Goal: Task Accomplishment & Management: Use online tool/utility

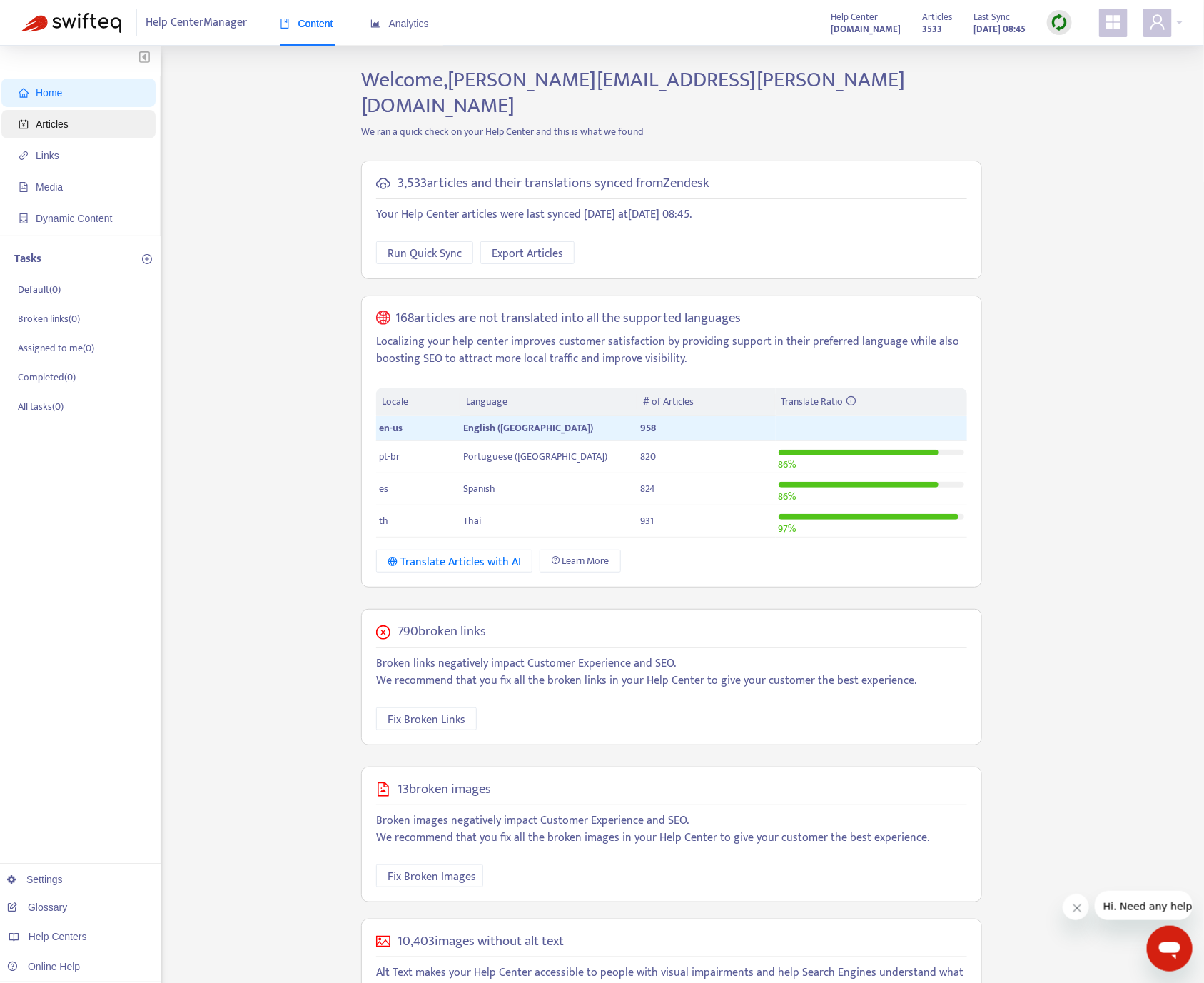
click at [50, 115] on span "Articles" at bounding box center [81, 123] width 125 height 29
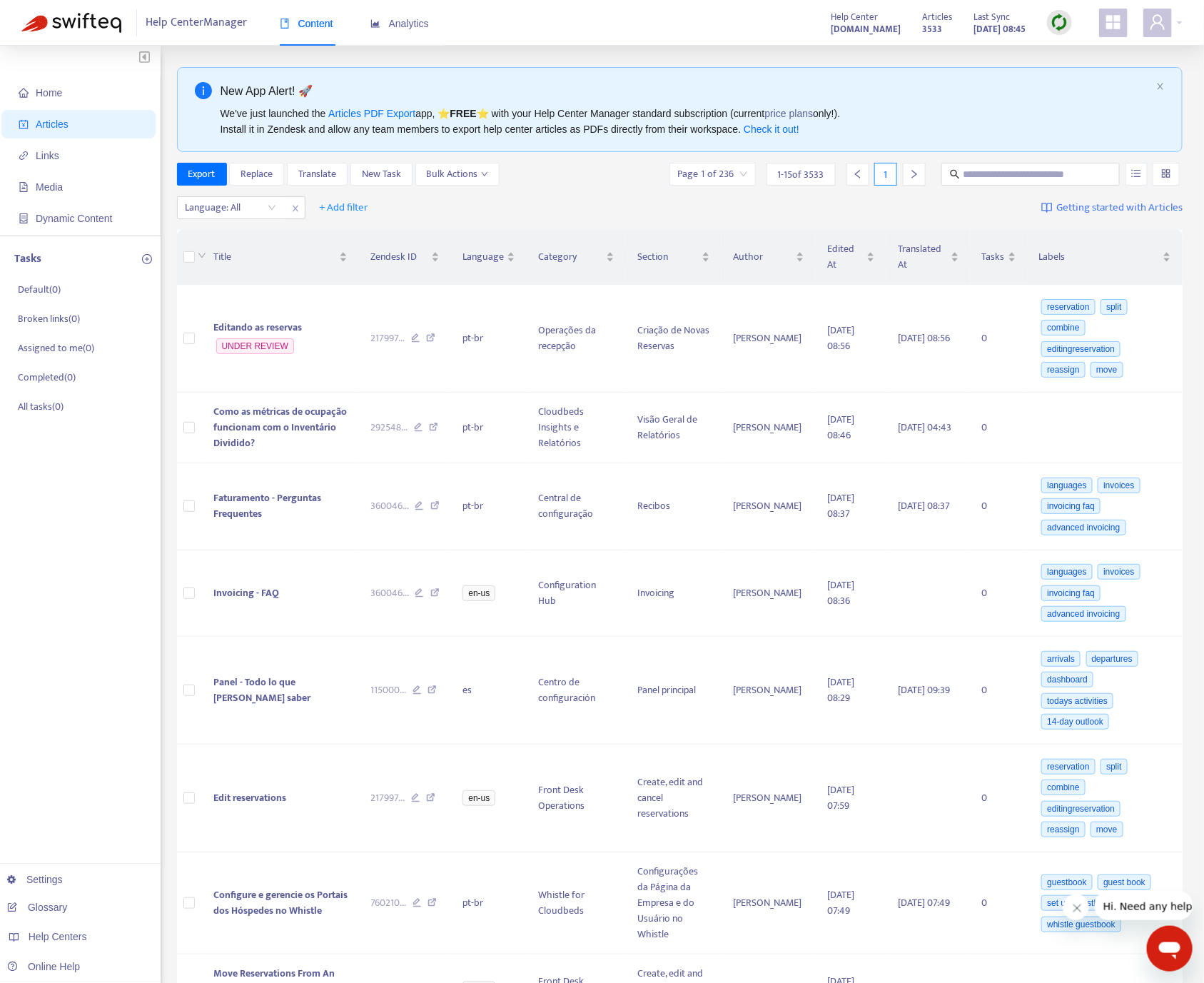
click at [1059, 26] on img at bounding box center [1059, 23] width 18 height 18
click at [1078, 51] on link "Quick Sync" at bounding box center [1090, 51] width 61 height 17
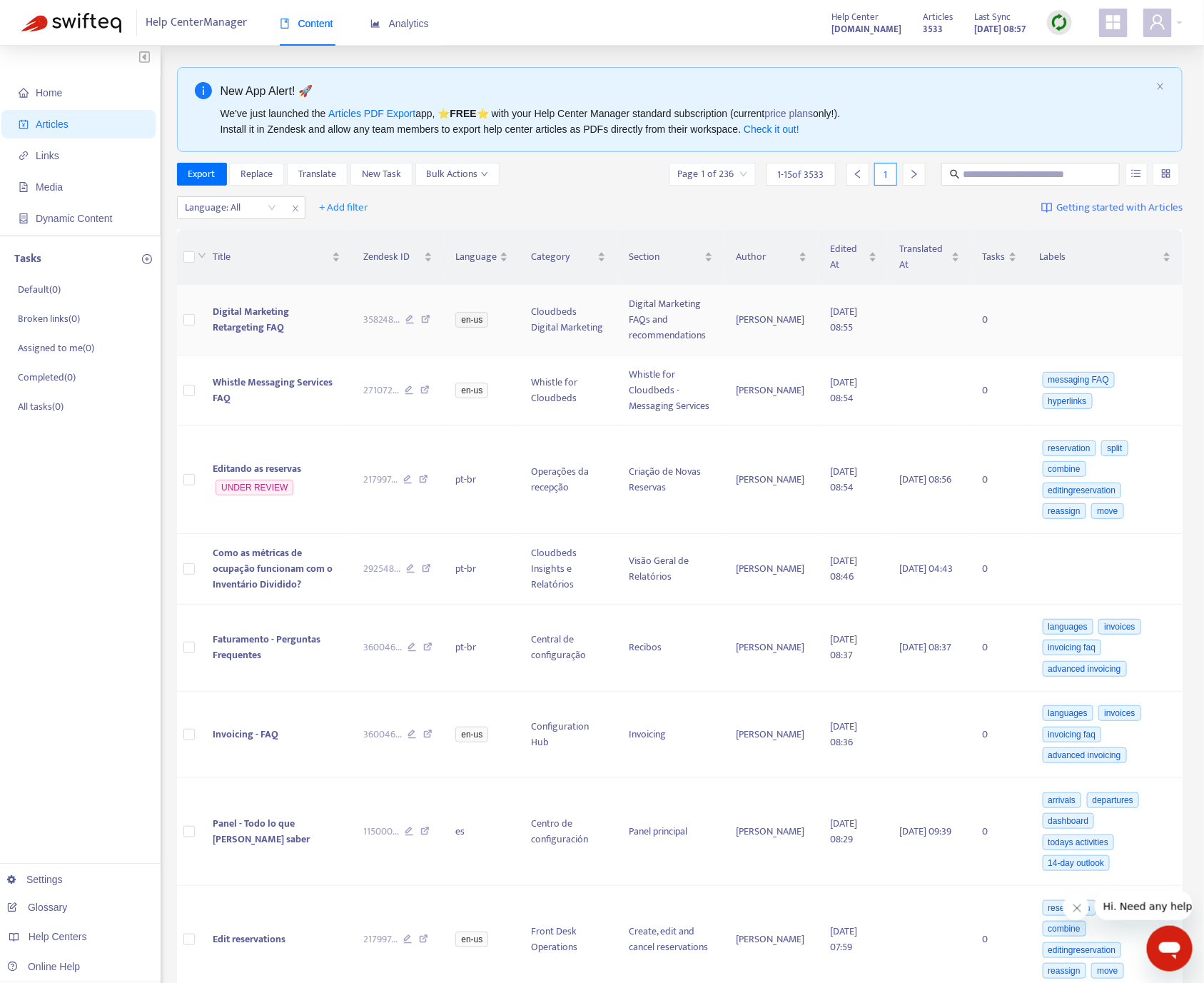
click at [334, 338] on td "Digital Marketing Retargeting FAQ" at bounding box center [276, 320] width 151 height 71
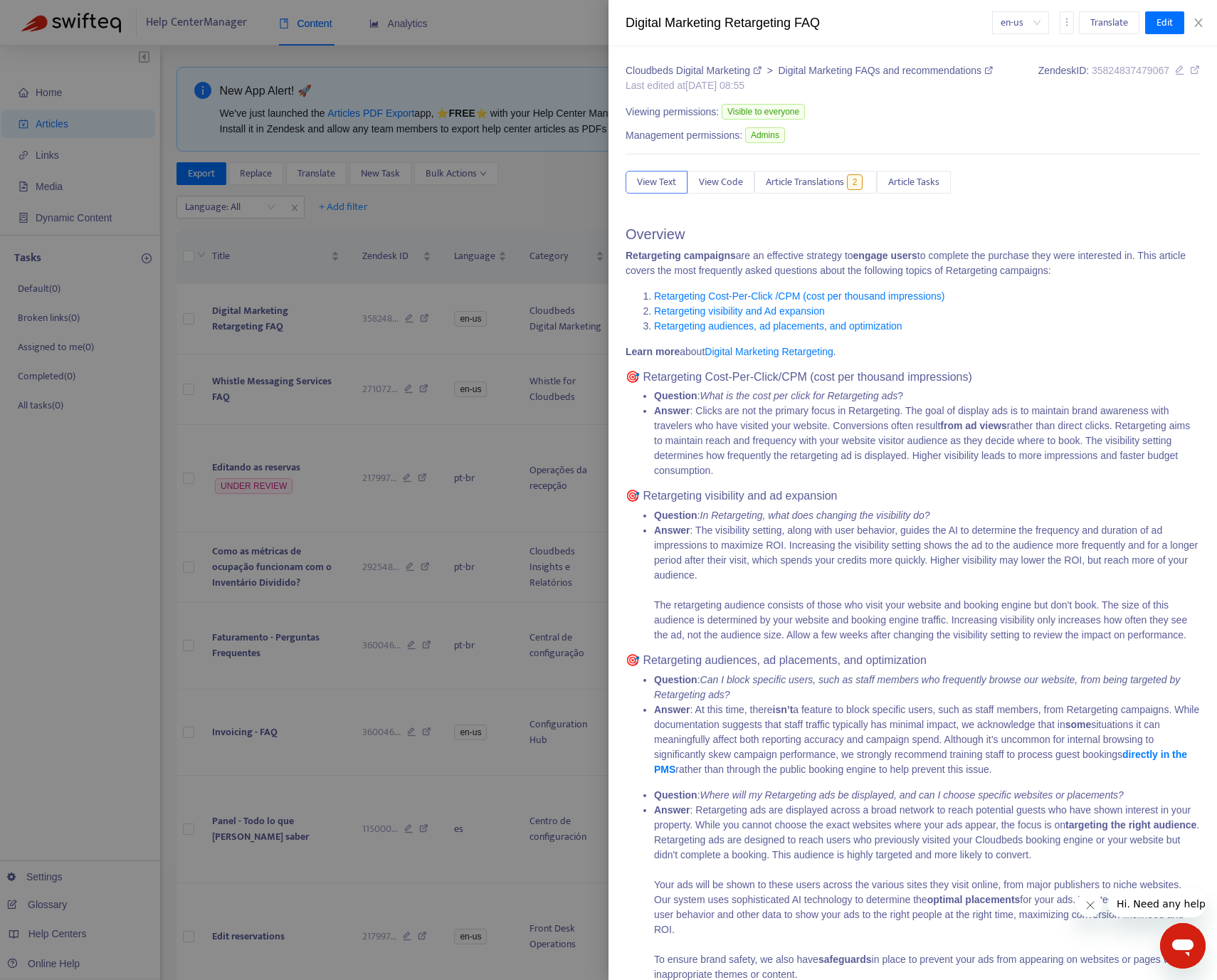
click at [402, 306] on div at bounding box center [608, 490] width 1217 height 980
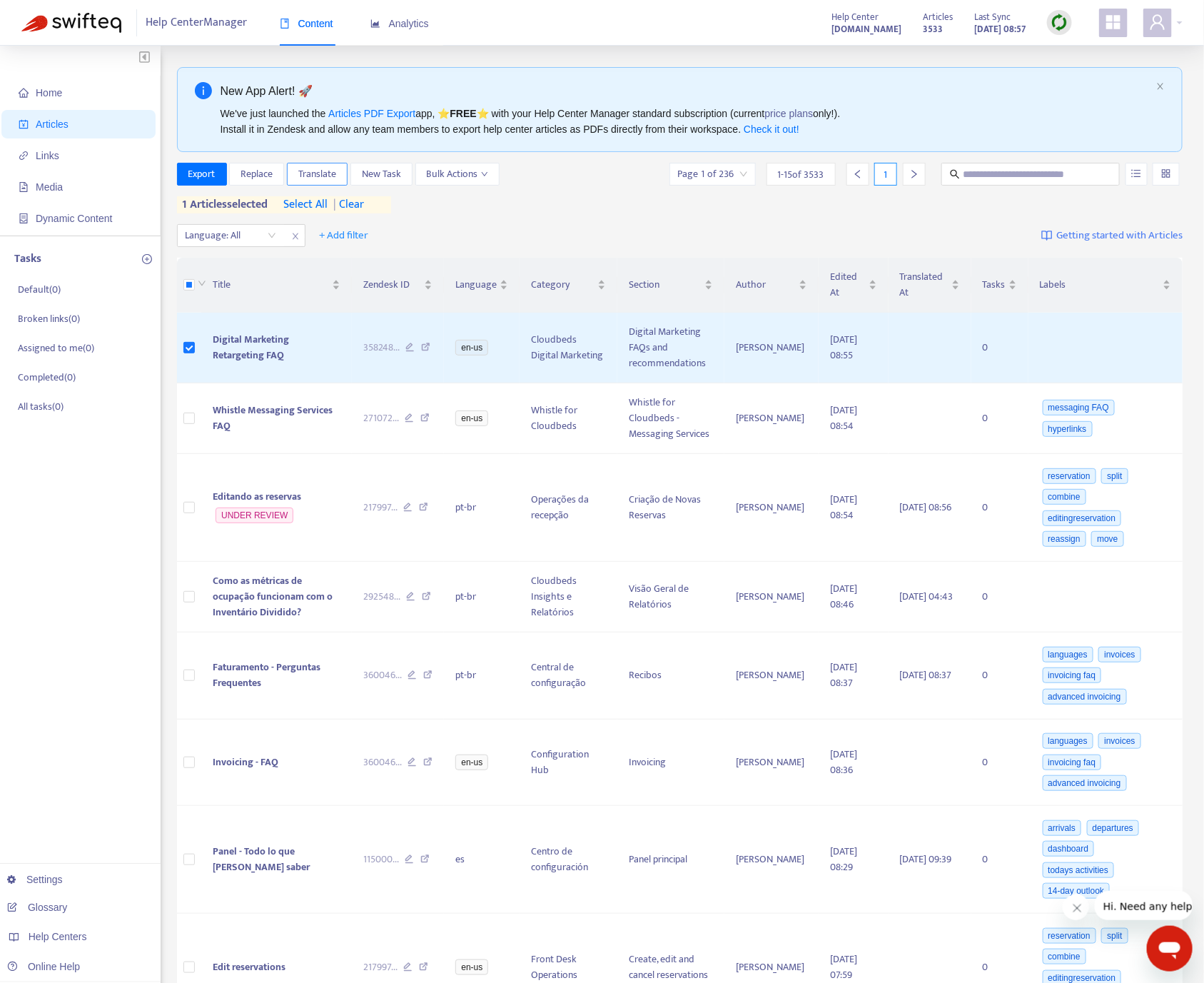
click at [334, 176] on span "Translate" at bounding box center [318, 175] width 37 height 16
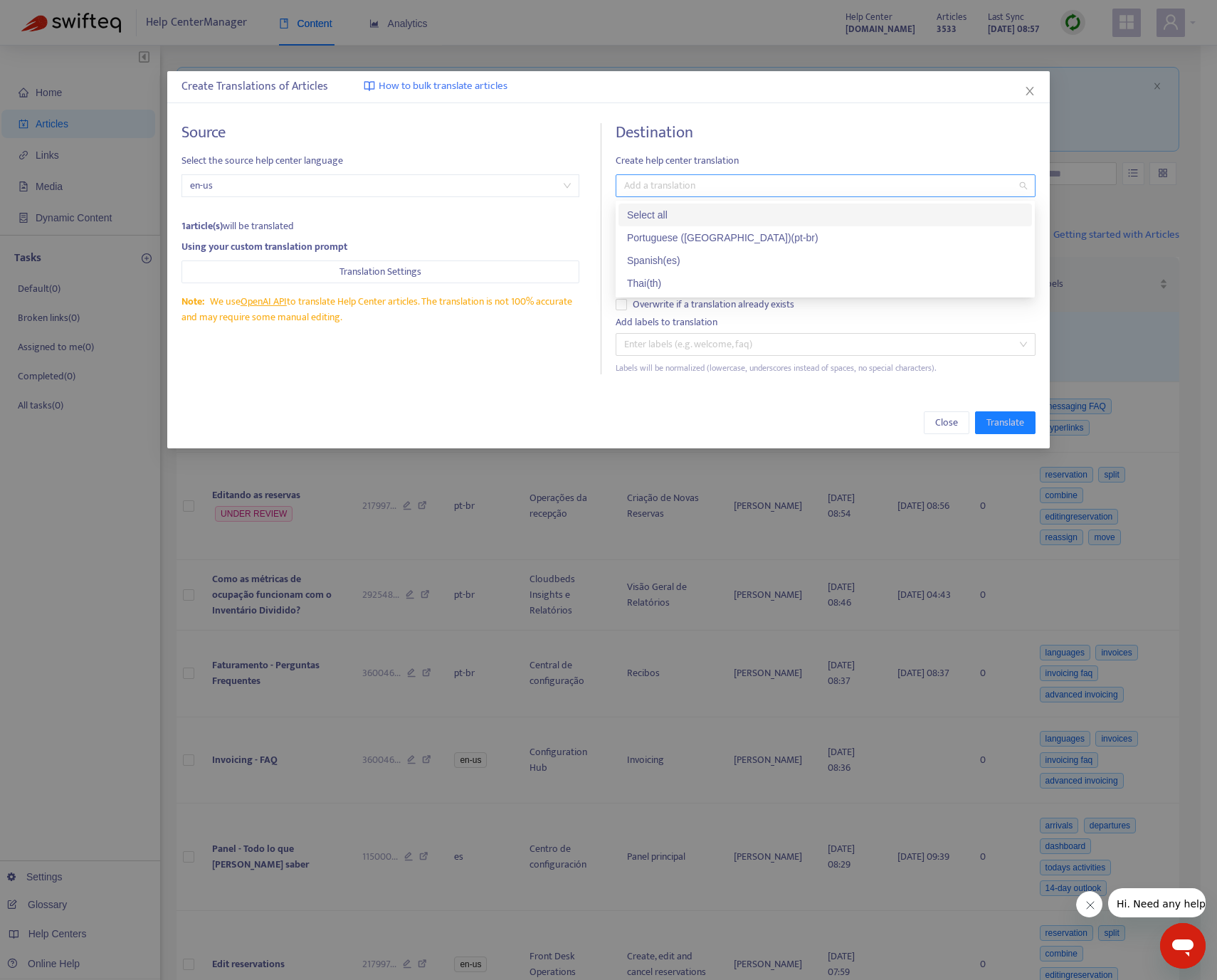
click at [677, 190] on div at bounding box center [818, 185] width 398 height 17
click at [697, 282] on div "Thai ( th )" at bounding box center [825, 283] width 396 height 16
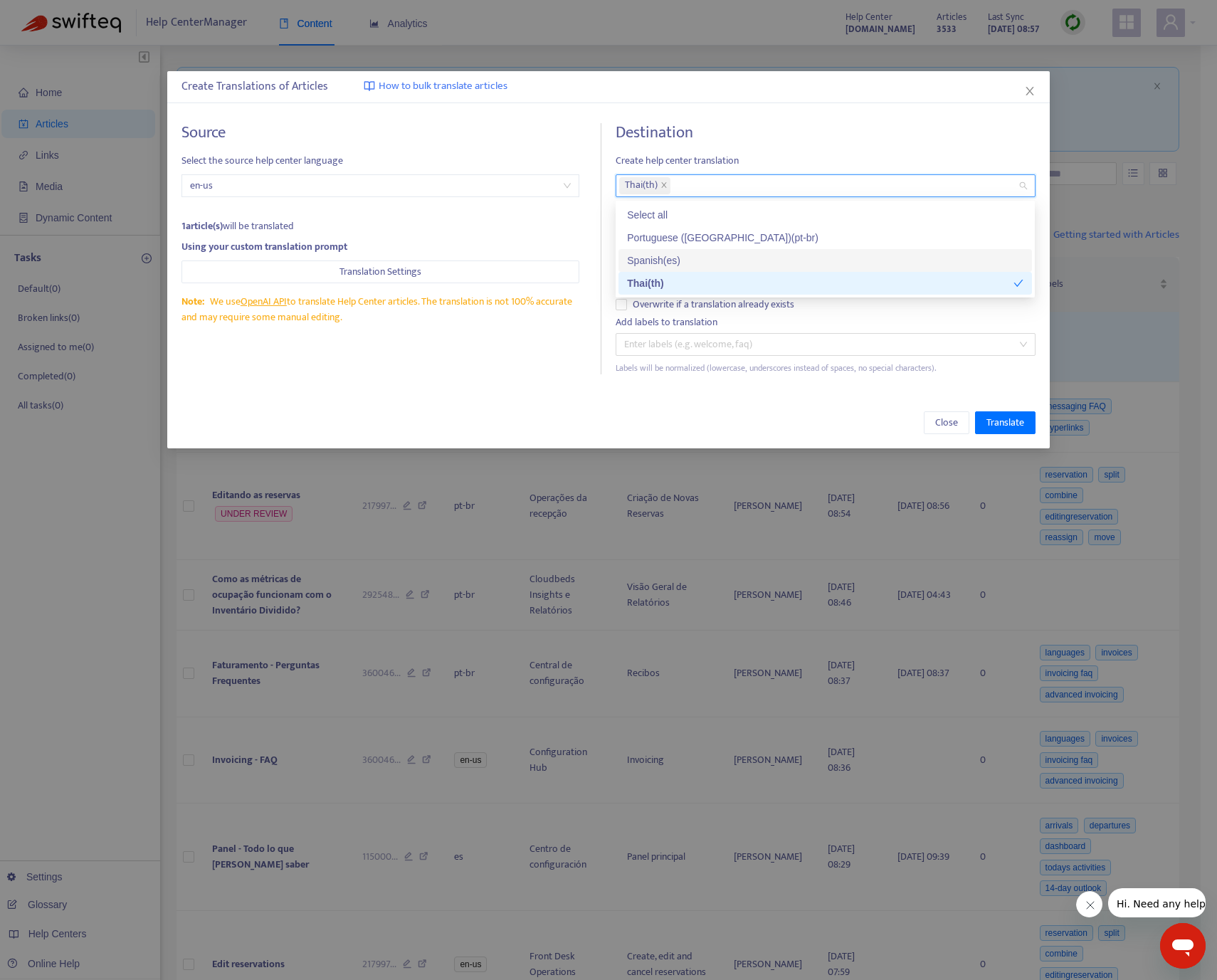
click at [681, 261] on div "Spanish ( es )" at bounding box center [825, 260] width 396 height 16
click at [548, 339] on div "Source Select the source help center language en-us 1 article(s) will be transl…" at bounding box center [391, 248] width 420 height 251
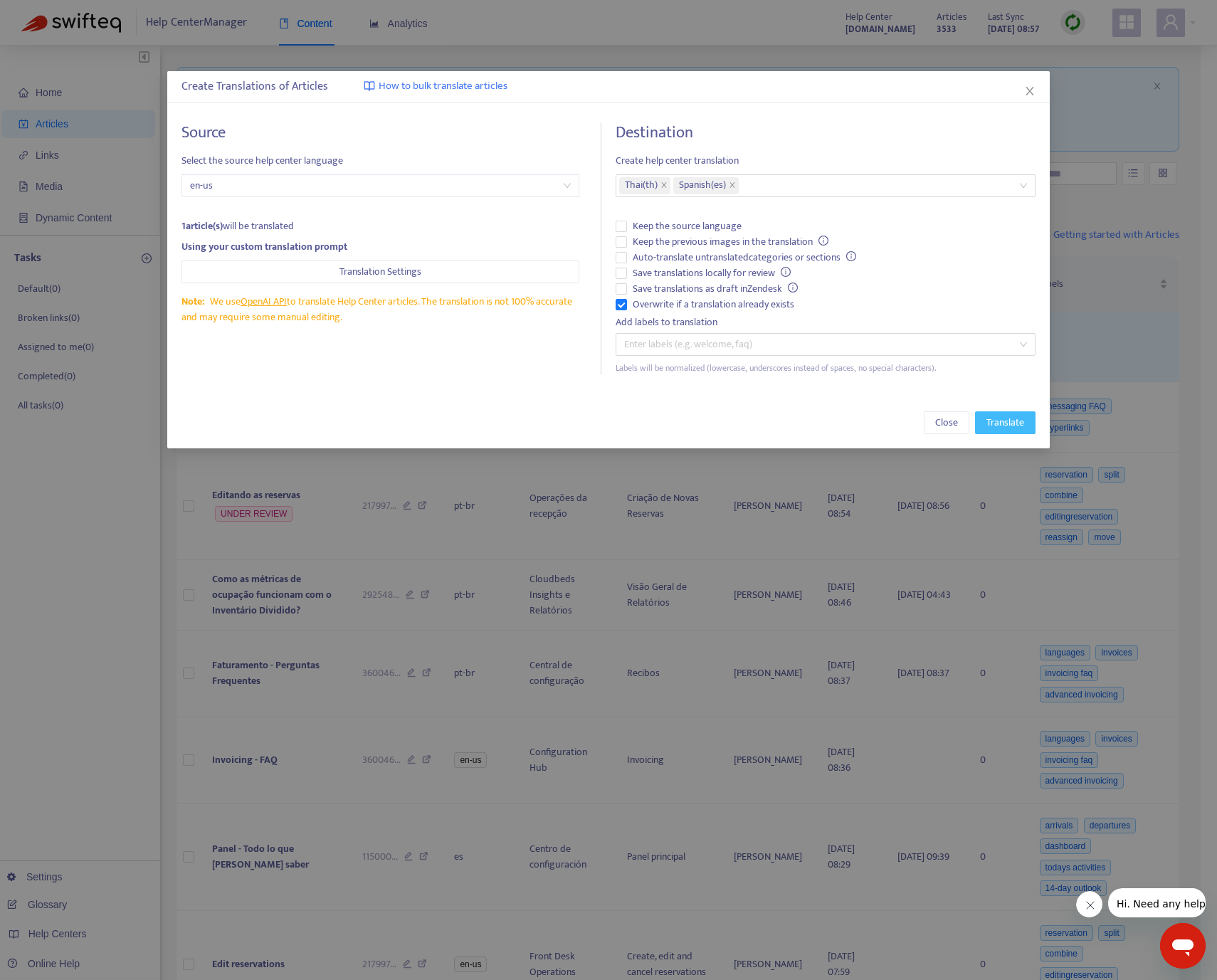
click at [986, 419] on span "Translate" at bounding box center [1005, 423] width 37 height 16
